Goal: Task Accomplishment & Management: Manage account settings

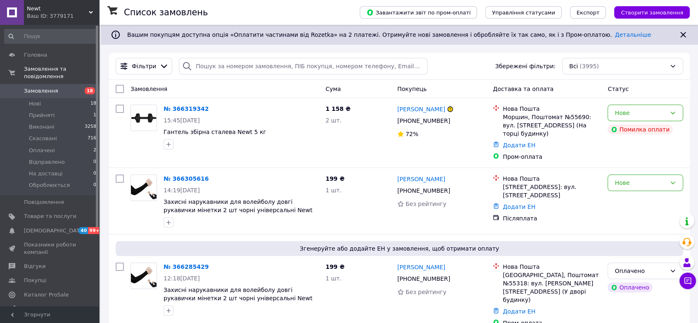
click at [62, 19] on div "Ваш ID: 3779171" at bounding box center [63, 15] width 72 height 7
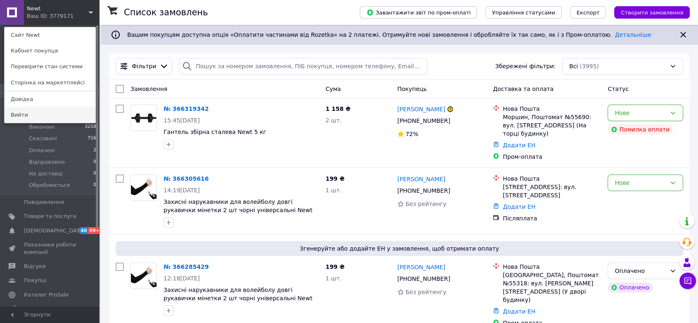
click at [49, 113] on link "Вийти" at bounding box center [50, 115] width 91 height 16
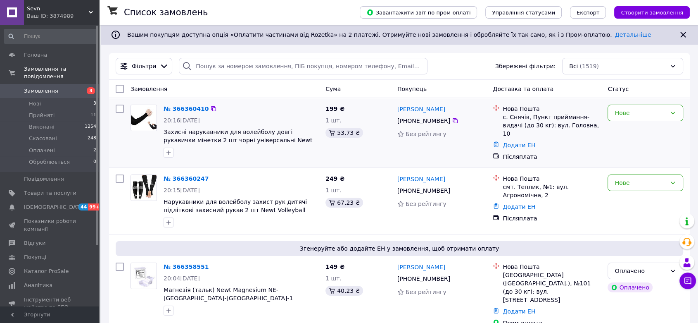
click at [616, 126] on div "Нове" at bounding box center [646, 132] width 82 height 63
click at [623, 119] on div "Нове" at bounding box center [646, 113] width 76 height 17
click at [624, 131] on li "Прийнято" at bounding box center [645, 130] width 75 height 15
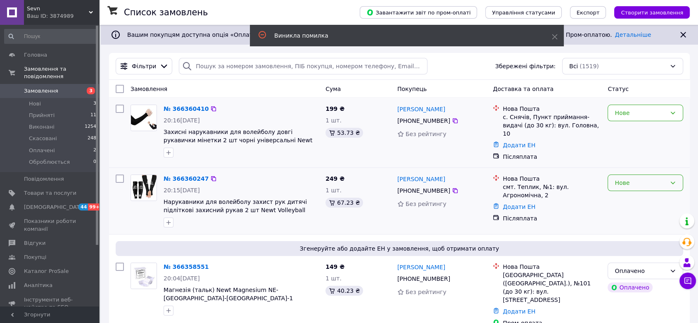
click at [641, 179] on div "Нове" at bounding box center [641, 182] width 52 height 9
click at [640, 196] on li "Прийнято" at bounding box center [645, 197] width 75 height 15
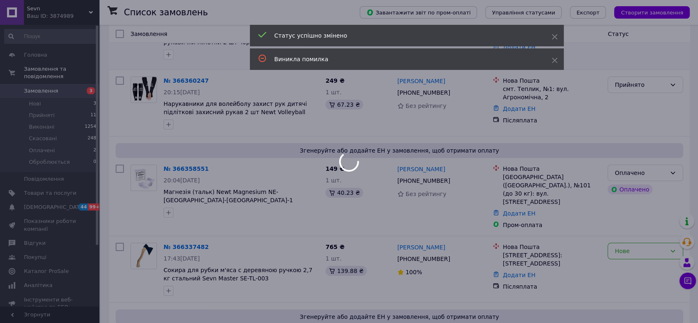
scroll to position [138, 0]
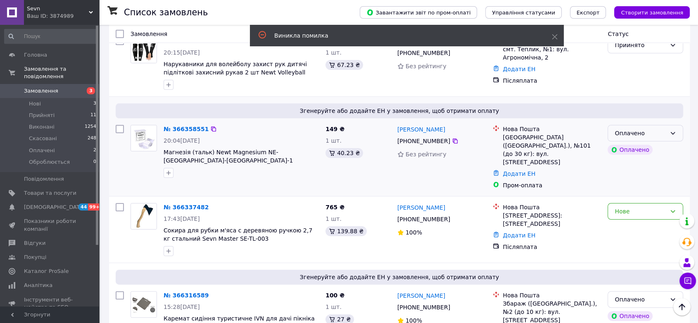
click at [651, 133] on div "Оплачено" at bounding box center [641, 133] width 52 height 9
click at [651, 146] on li "Прийнято" at bounding box center [645, 147] width 75 height 15
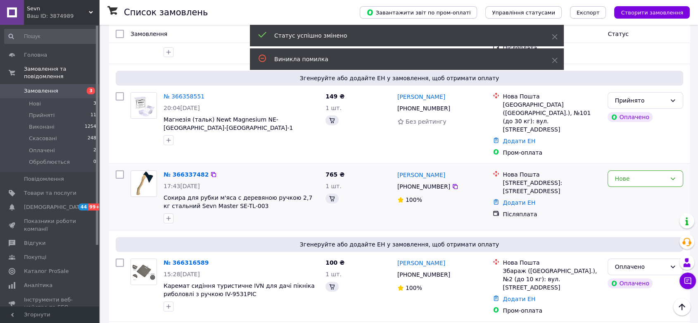
scroll to position [183, 0]
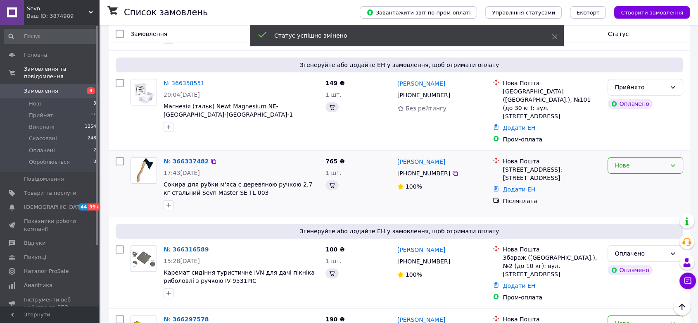
click at [652, 161] on div "Нове" at bounding box center [641, 165] width 52 height 9
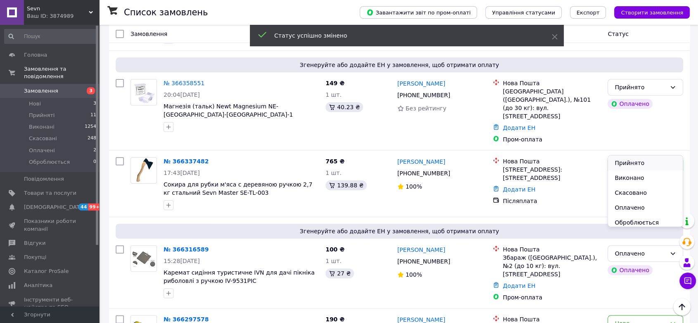
click at [648, 159] on li "Прийнято" at bounding box center [645, 162] width 75 height 15
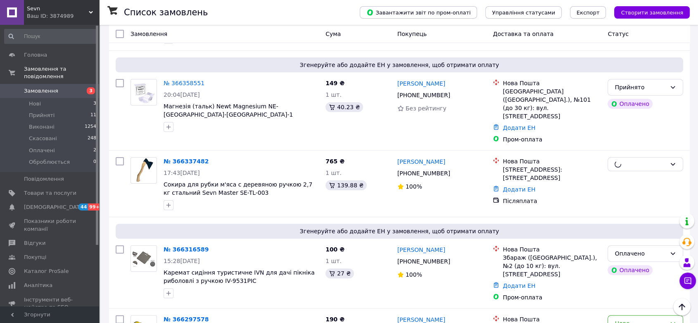
scroll to position [275, 0]
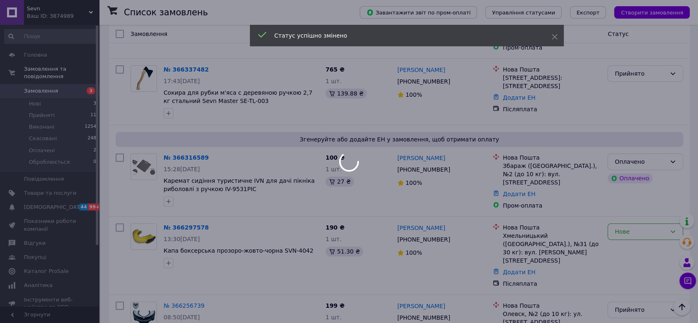
click at [649, 148] on div at bounding box center [349, 161] width 698 height 323
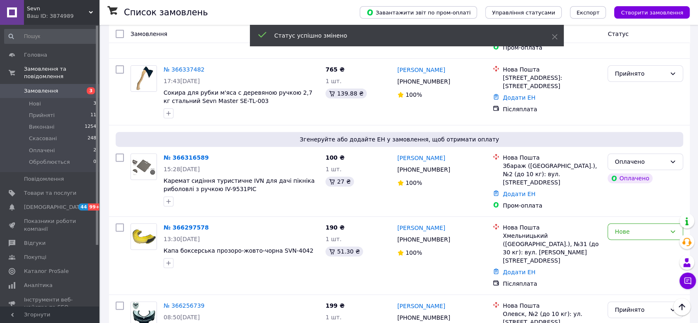
click at [652, 153] on div "Оплачено" at bounding box center [646, 161] width 76 height 17
click at [651, 156] on li "Прийнято" at bounding box center [645, 159] width 75 height 15
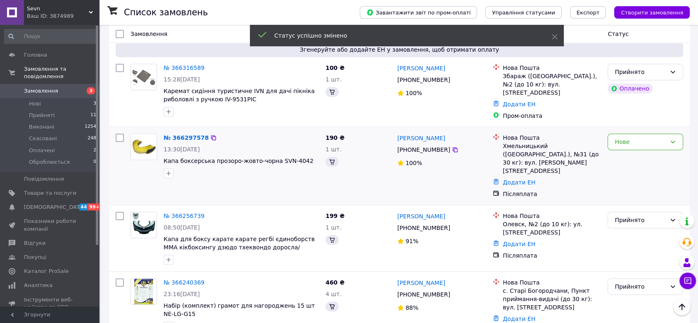
scroll to position [367, 0]
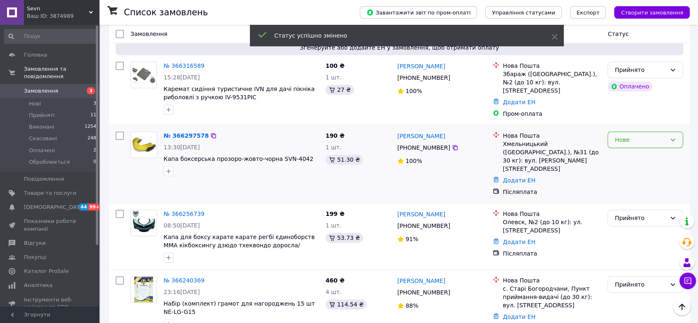
click at [650, 131] on div "Нове" at bounding box center [646, 139] width 76 height 17
click at [648, 135] on li "Прийнято" at bounding box center [645, 133] width 75 height 15
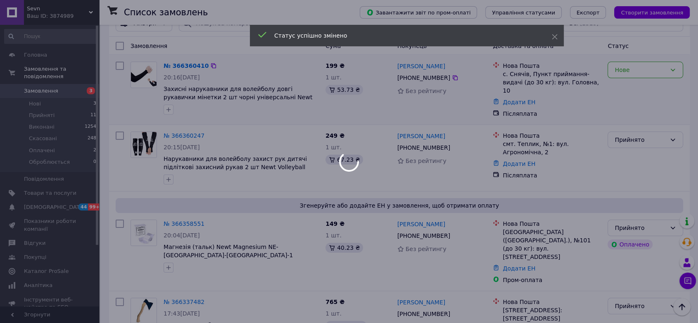
scroll to position [0, 0]
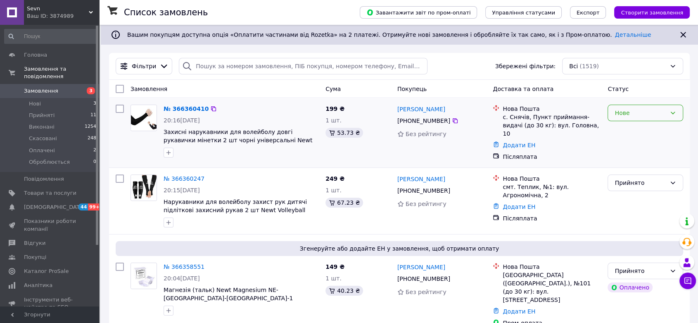
click at [641, 118] on div "Нове" at bounding box center [646, 113] width 76 height 17
click at [640, 130] on li "Прийнято" at bounding box center [645, 130] width 75 height 15
